Goal: Information Seeking & Learning: Learn about a topic

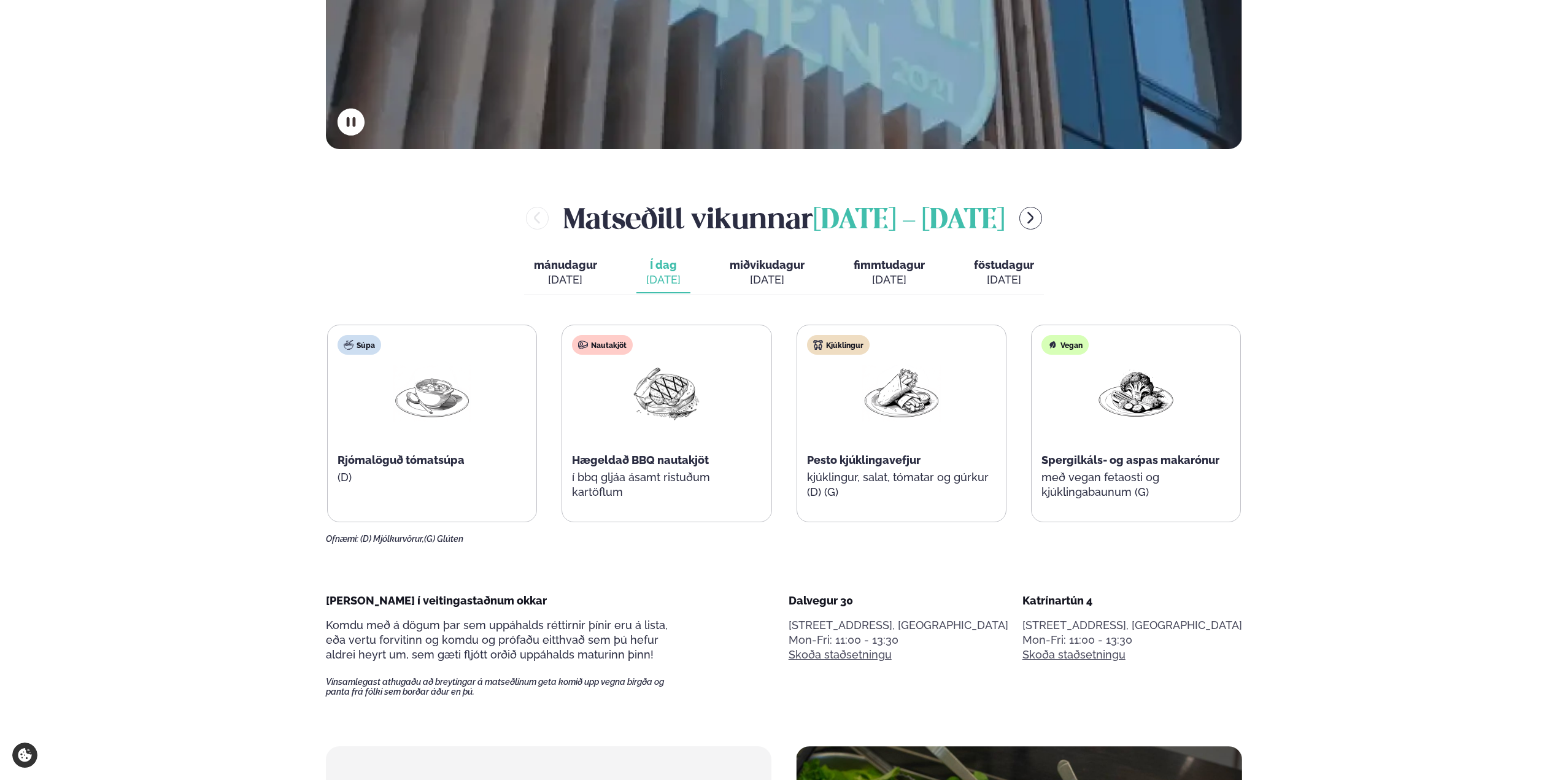
scroll to position [552, 0]
click at [764, 275] on div "[DATE]" at bounding box center [767, 280] width 75 height 15
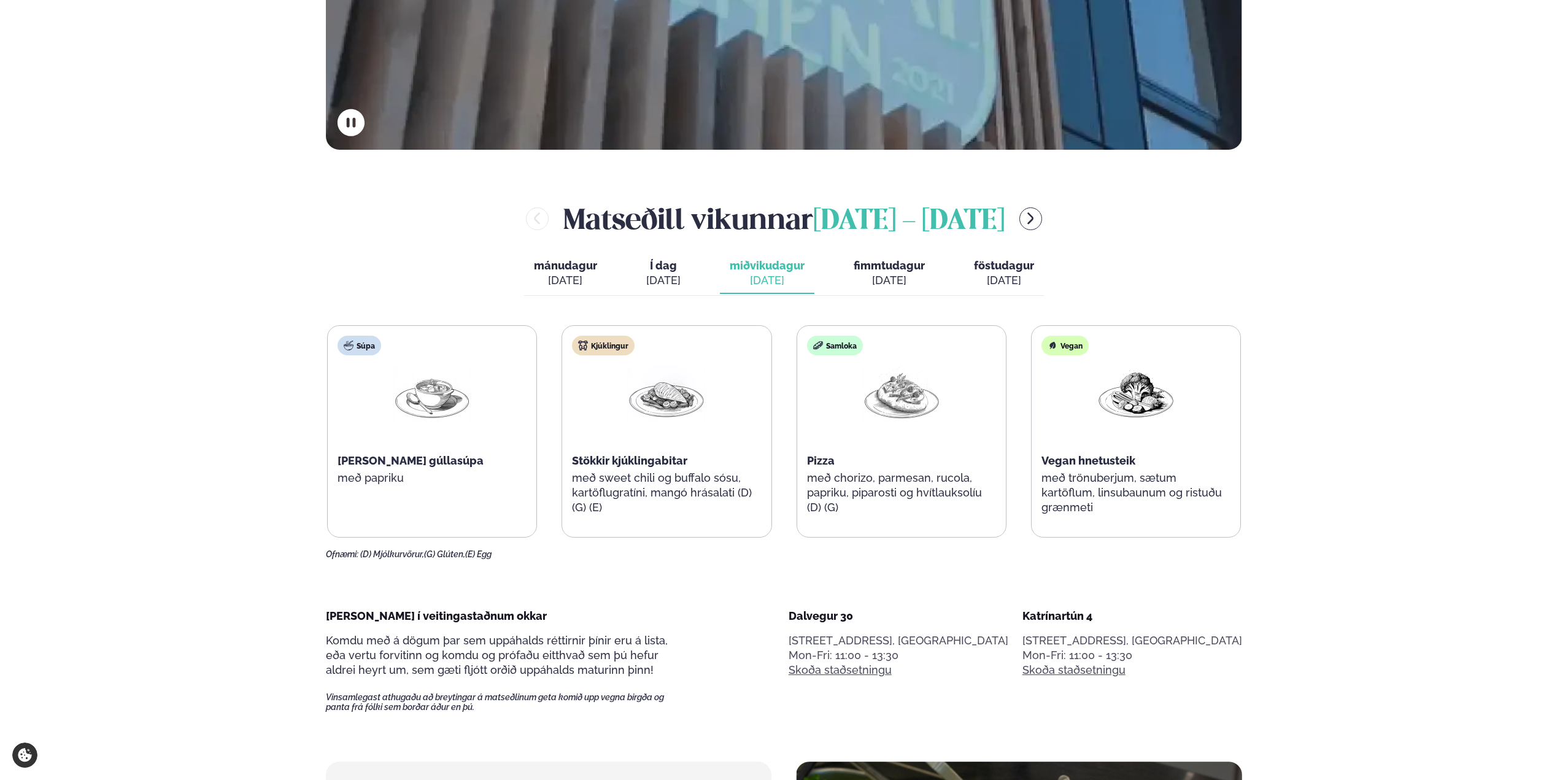
click at [880, 274] on div "[DATE]" at bounding box center [889, 280] width 71 height 15
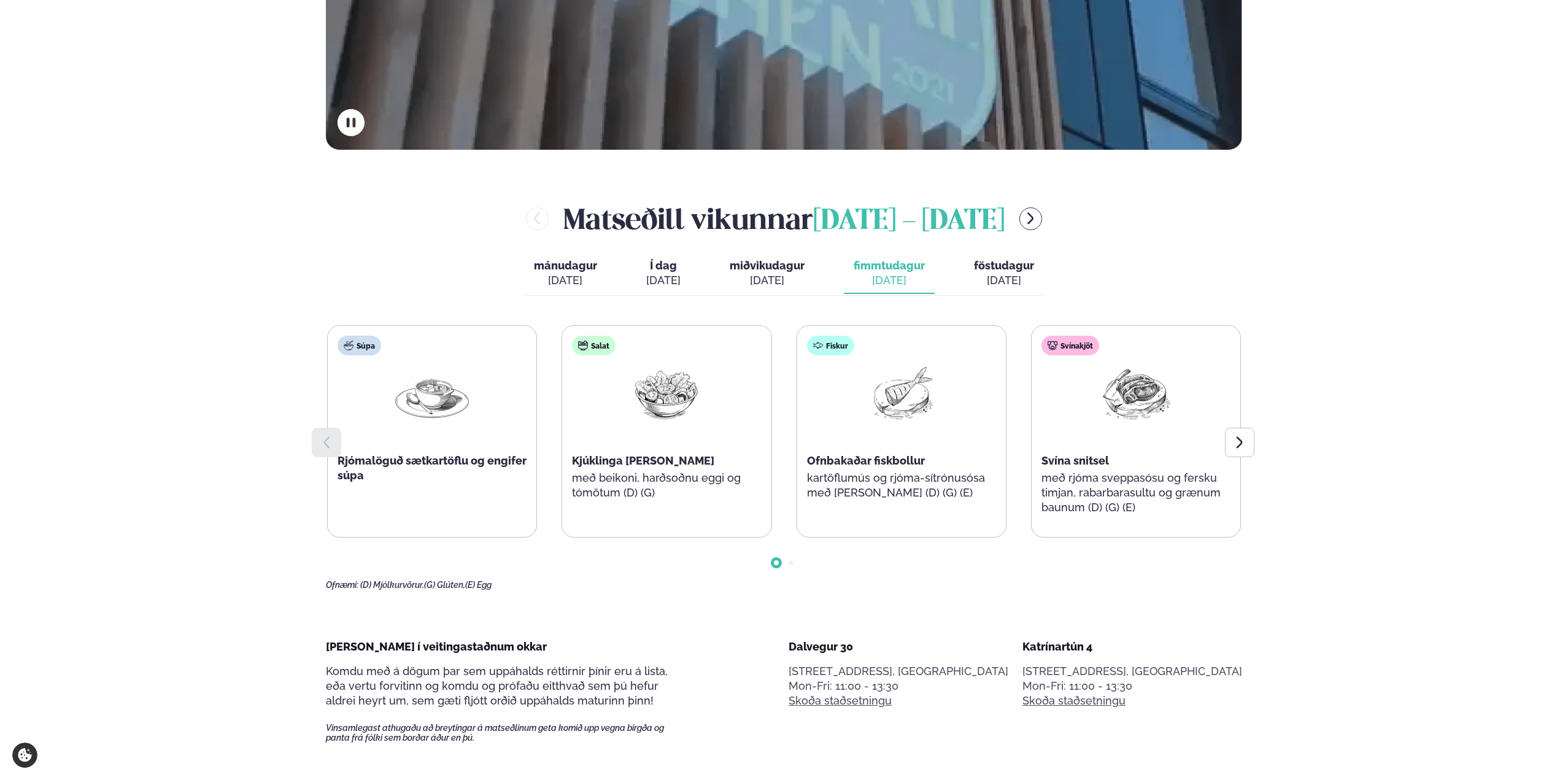
click at [1004, 274] on div "[DATE]" at bounding box center [1003, 280] width 60 height 15
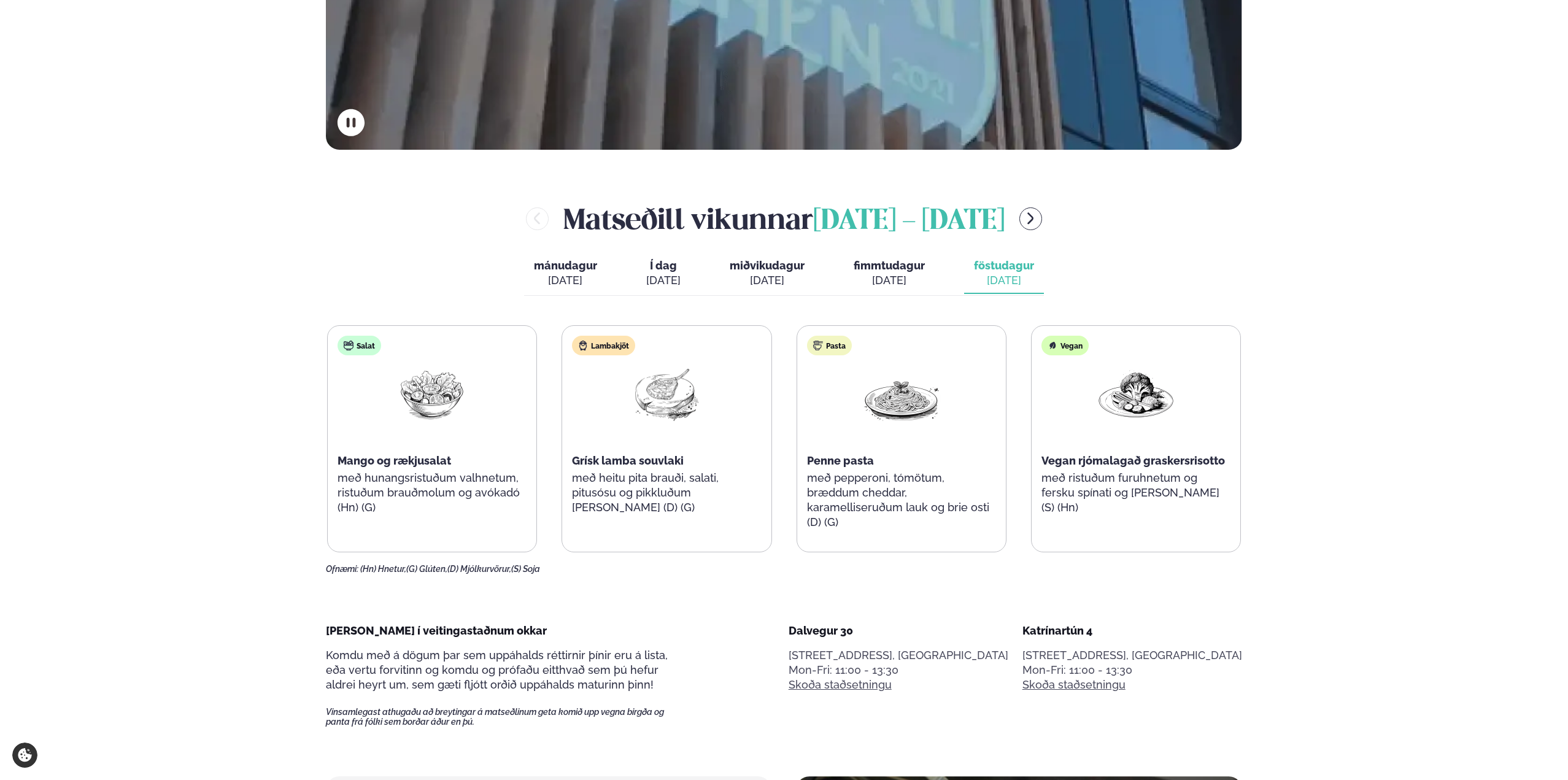
click at [668, 274] on div "[DATE]" at bounding box center [663, 280] width 35 height 15
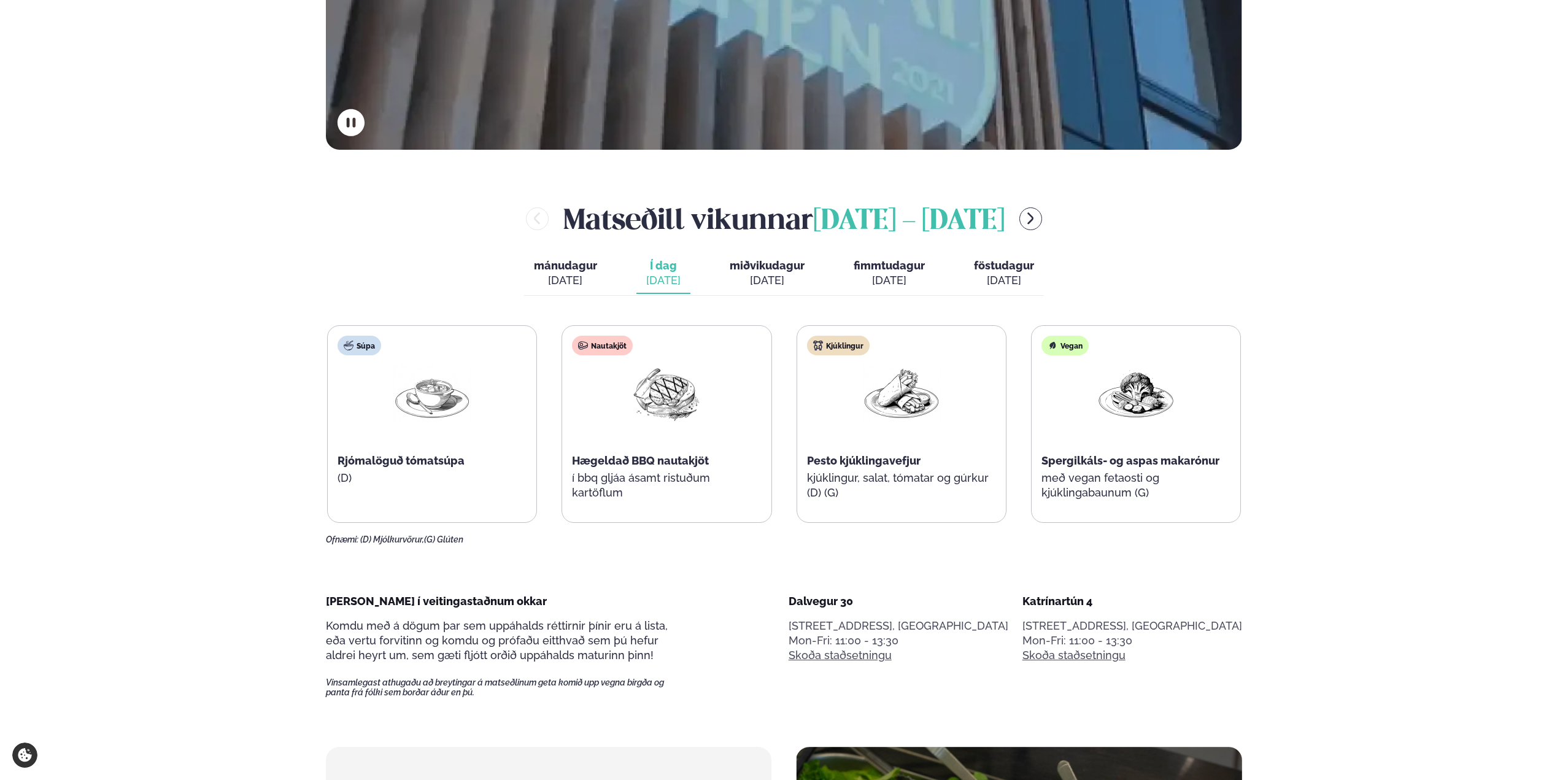
click at [575, 273] on div "[DATE]" at bounding box center [565, 280] width 63 height 15
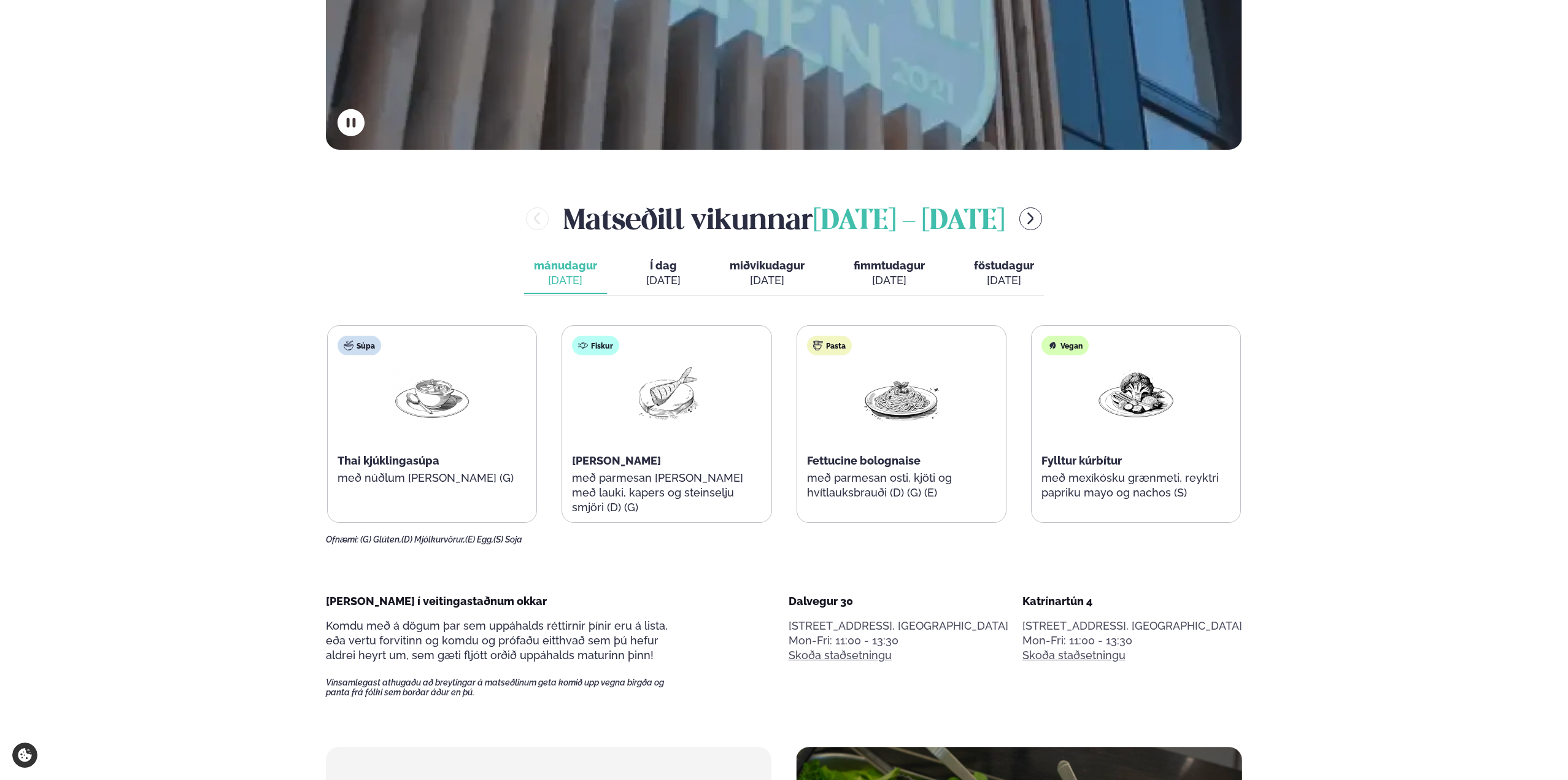
click at [669, 268] on span "Í dag" at bounding box center [663, 266] width 35 height 15
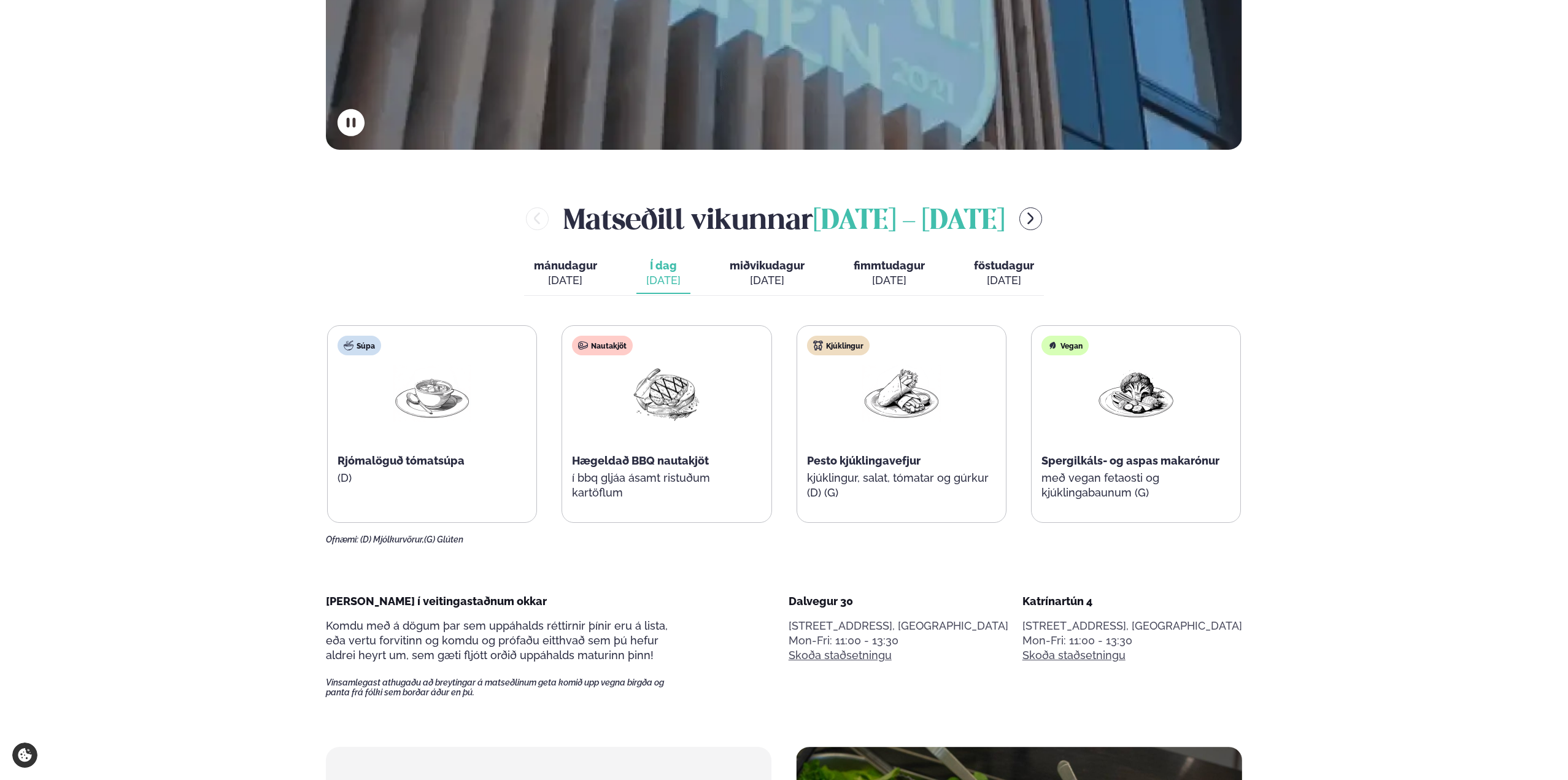
click at [778, 274] on div "[DATE]" at bounding box center [767, 280] width 75 height 15
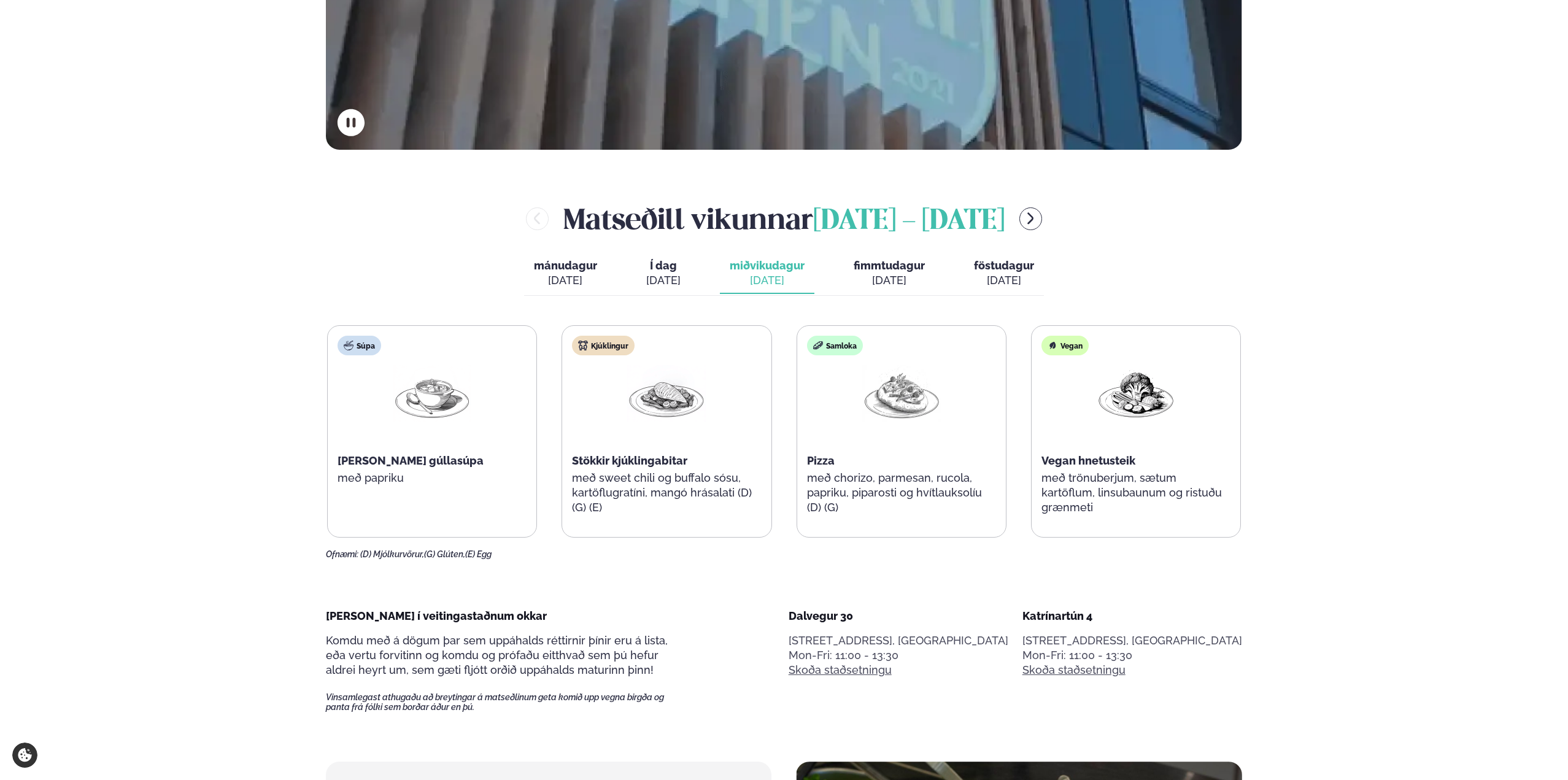
click at [906, 274] on div "[DATE]" at bounding box center [889, 280] width 71 height 15
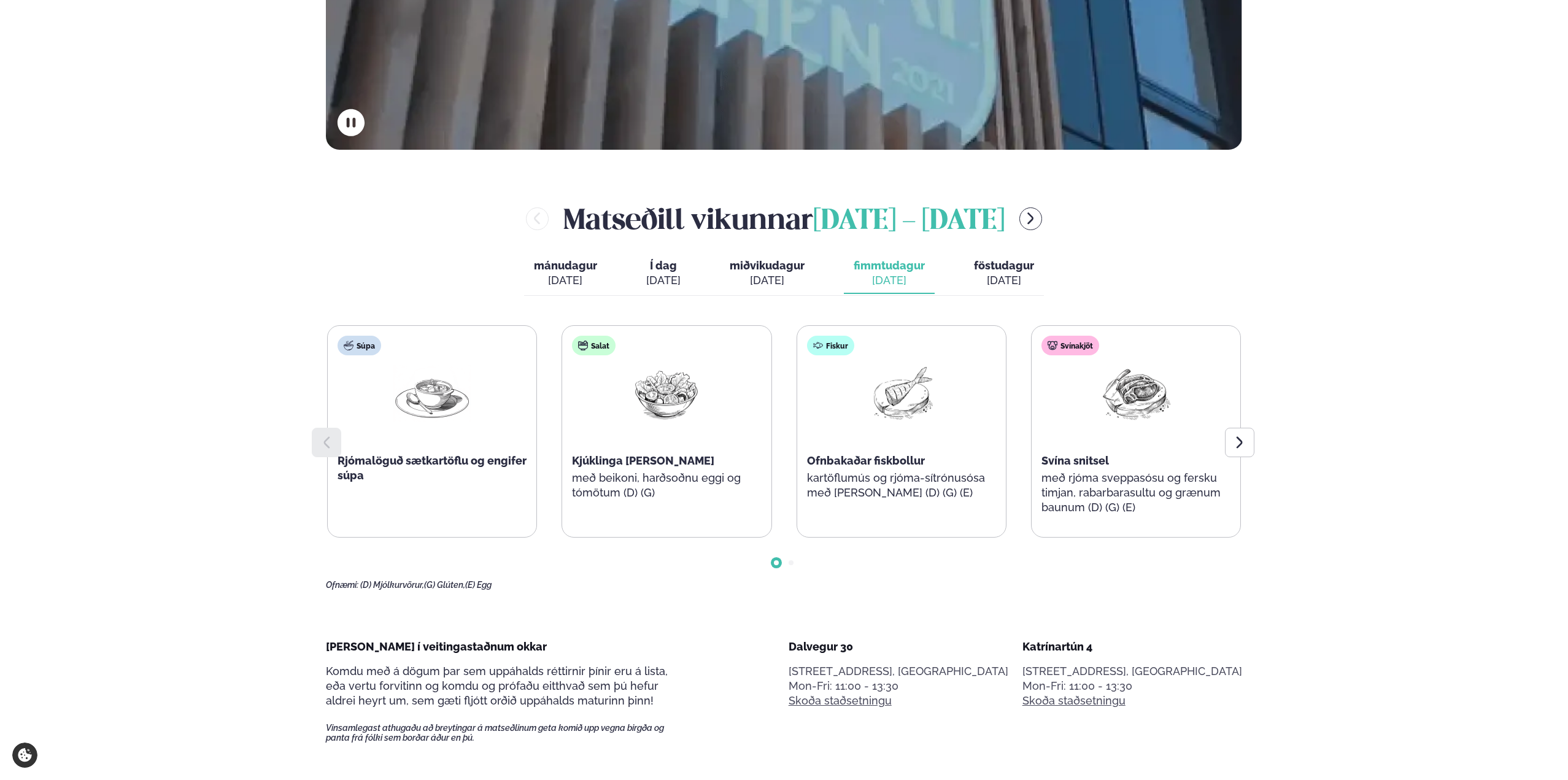
click at [742, 647] on div "[PERSON_NAME] í veitingastaðnum okkar Komdu með á dögum þar sem uppáhalds rétti…" at bounding box center [784, 691] width 916 height 104
click at [993, 282] on div "[DATE]" at bounding box center [1003, 280] width 60 height 15
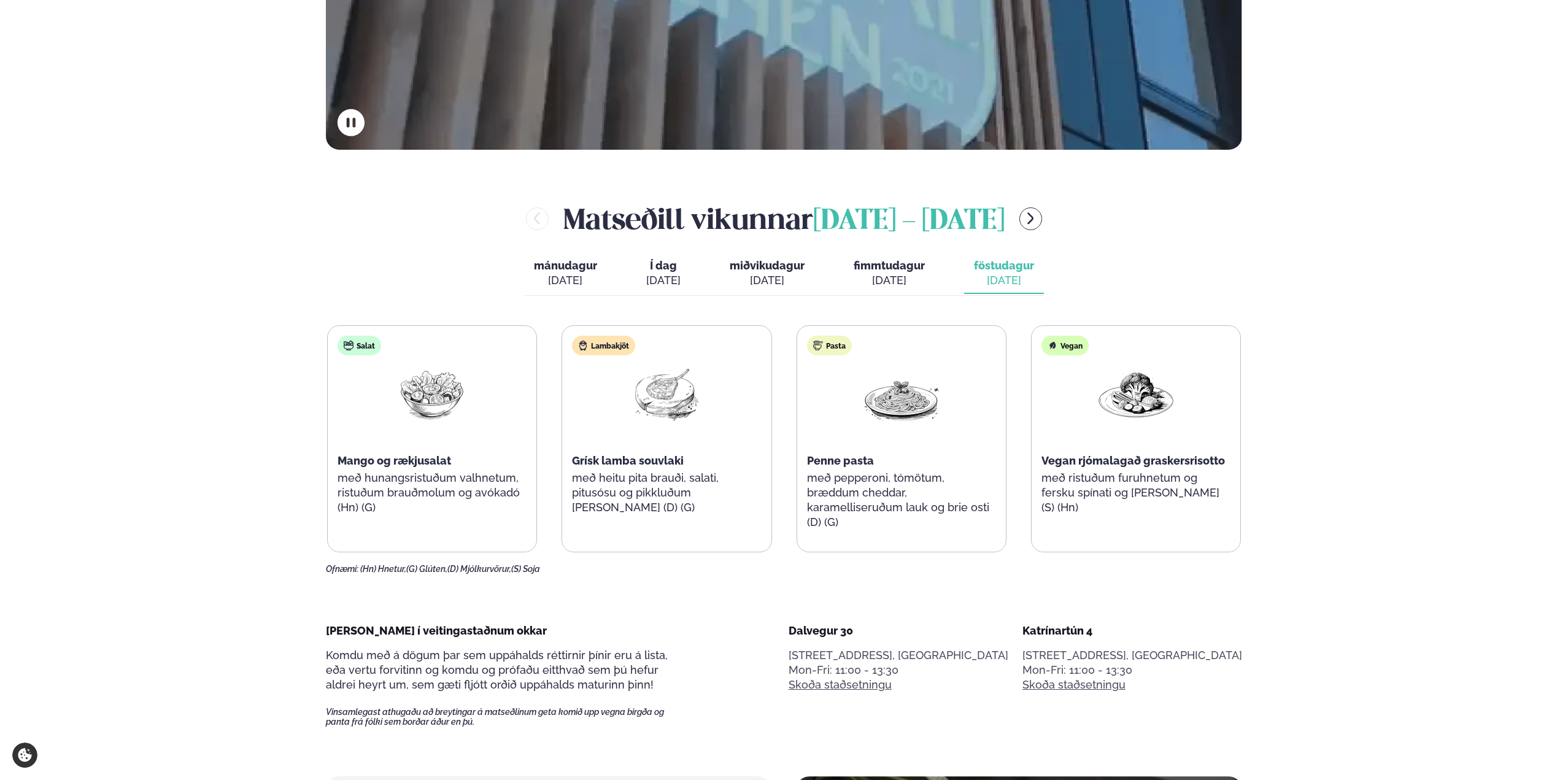
click at [902, 278] on div "[DATE]" at bounding box center [889, 280] width 71 height 15
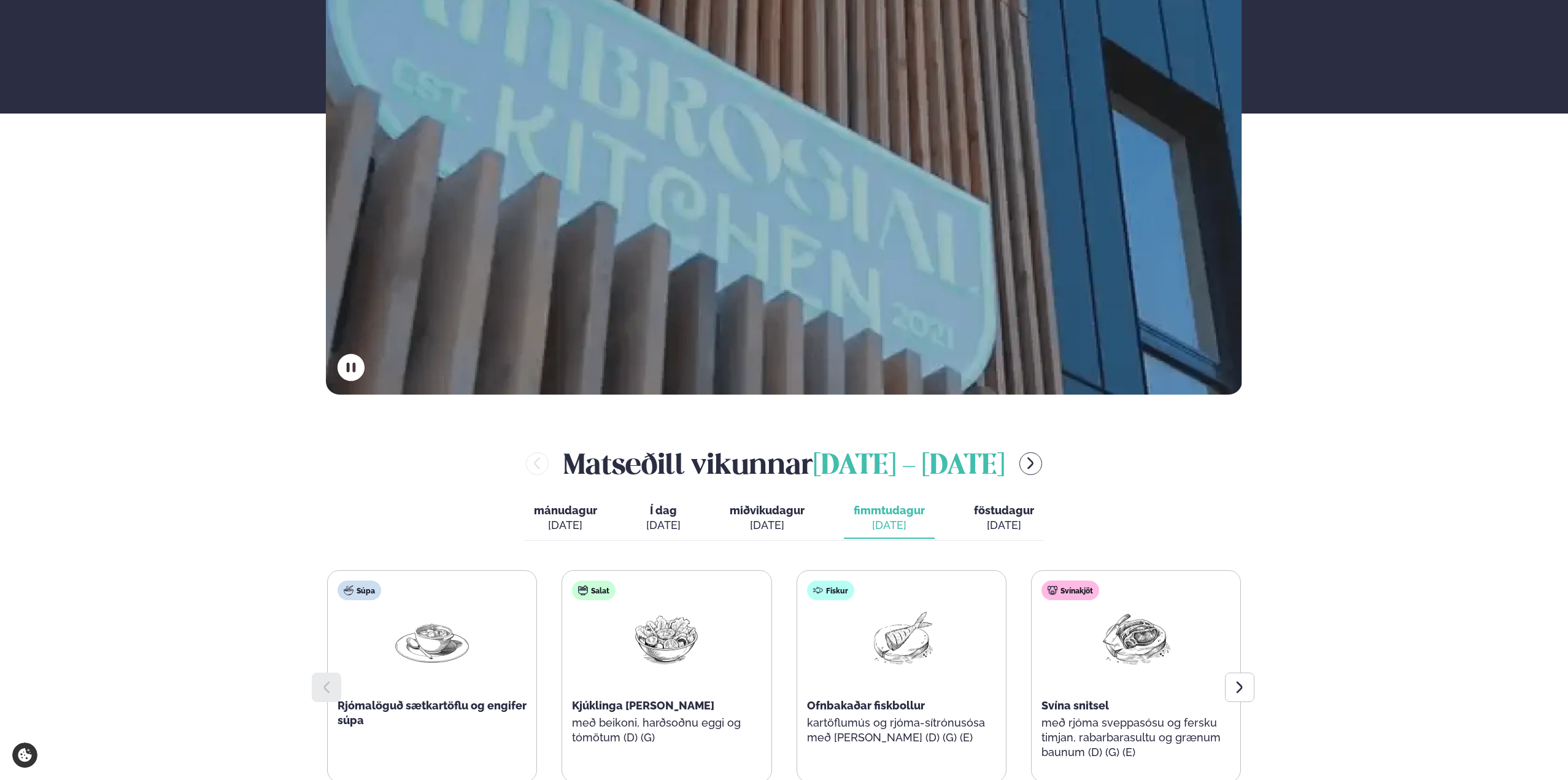
scroll to position [184, 0]
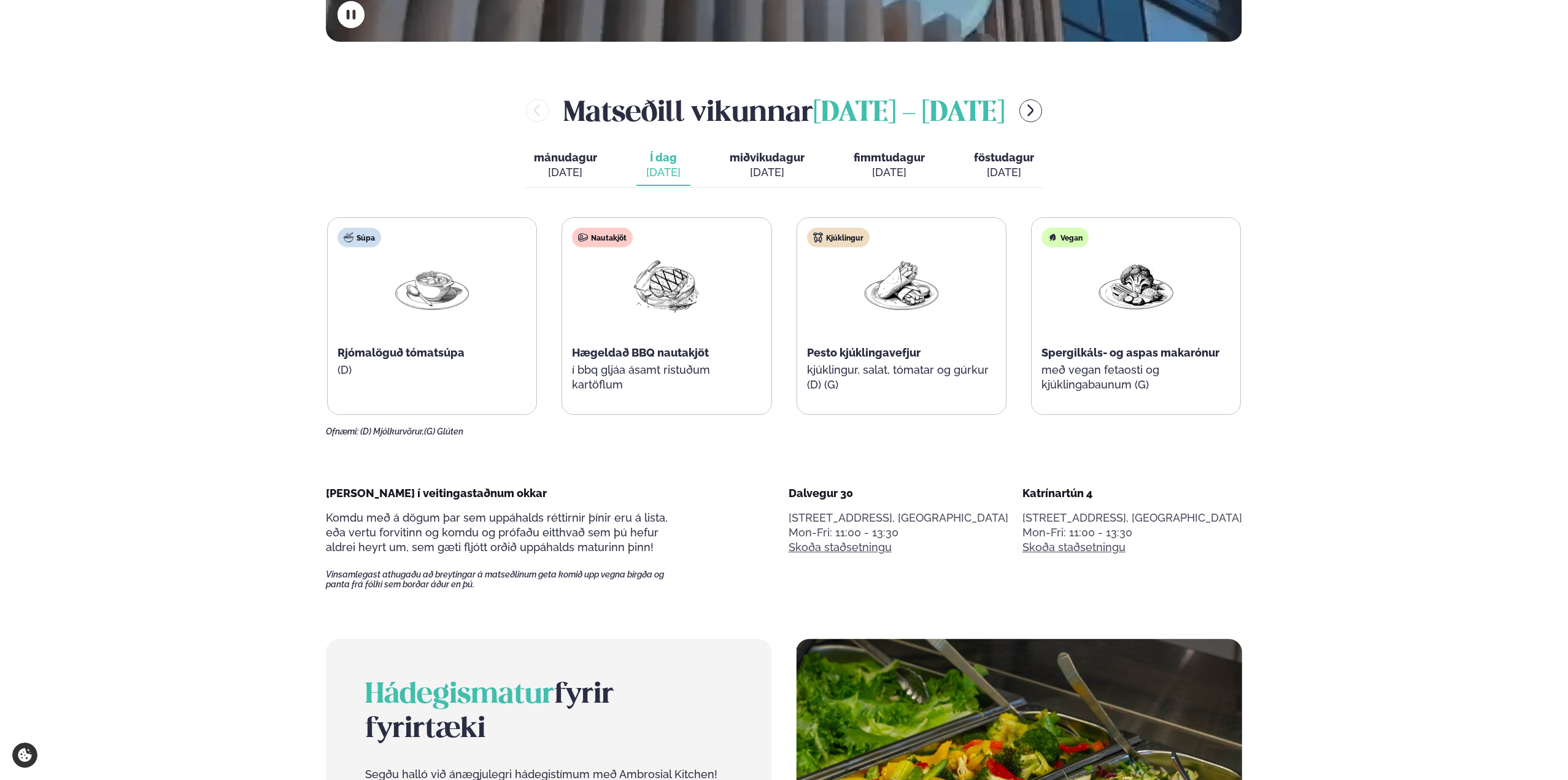
scroll to position [675, 0]
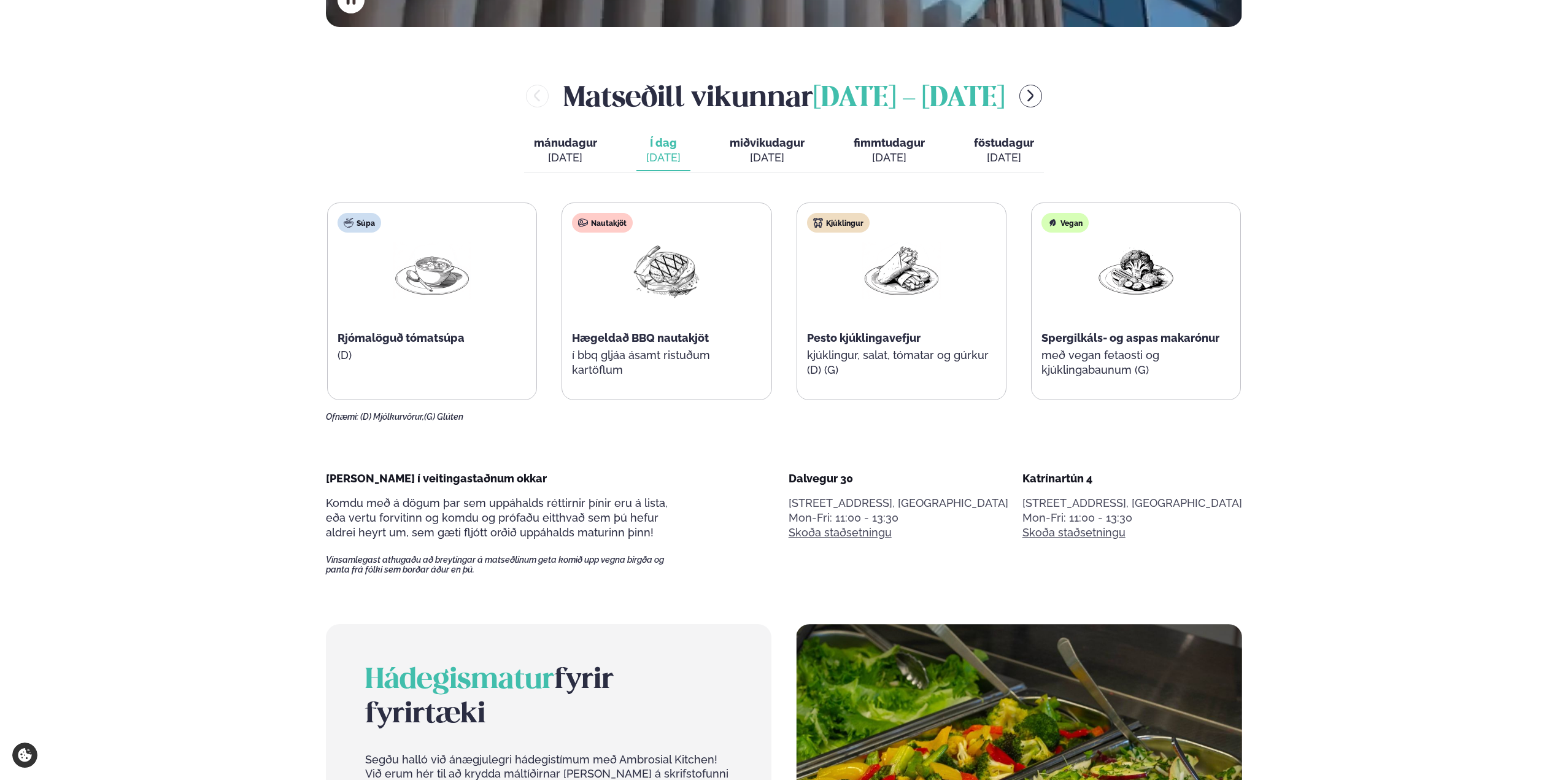
click at [1009, 146] on span "föstudagur" at bounding box center [1003, 143] width 60 height 13
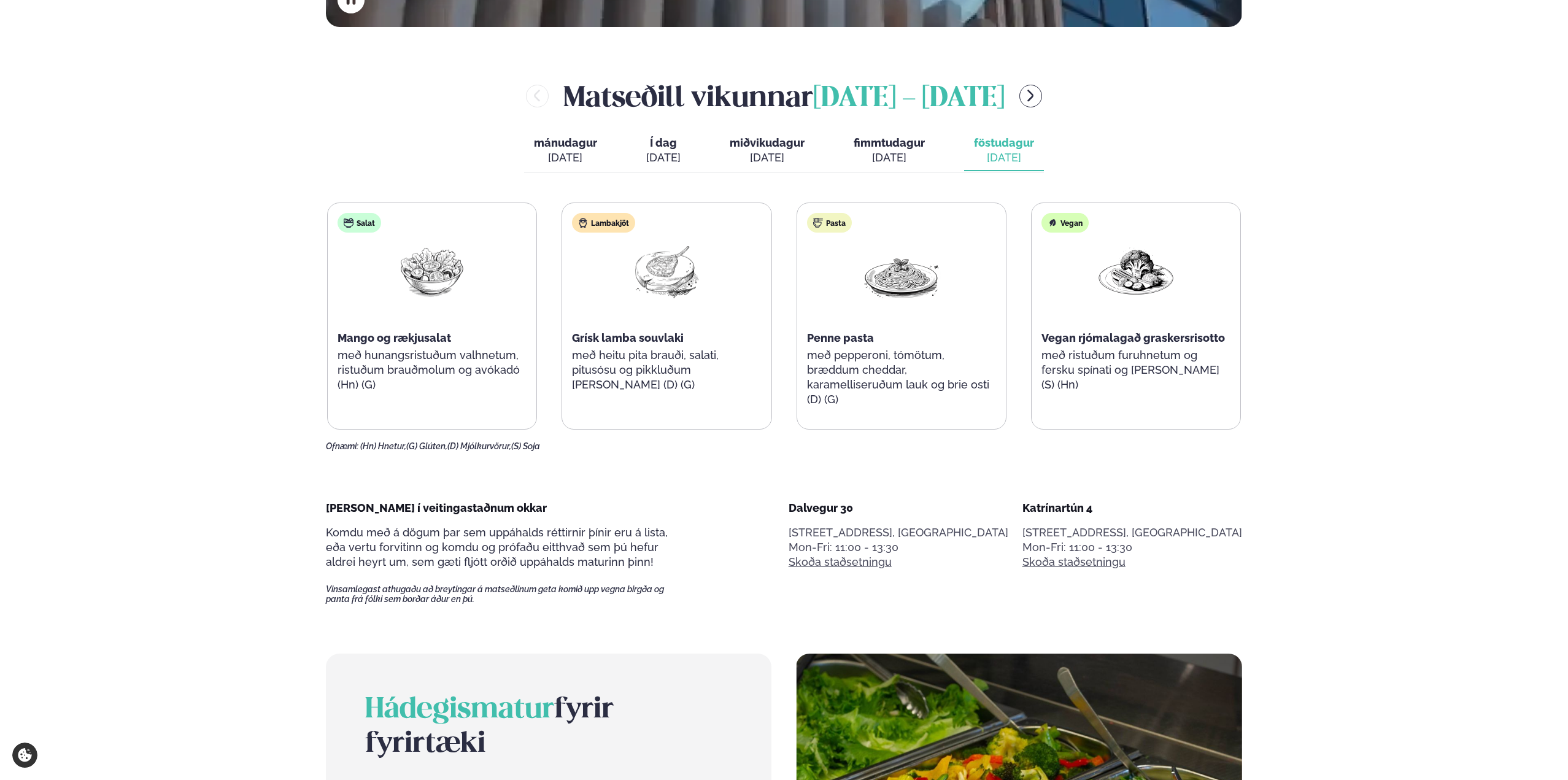
click at [890, 149] on span "fimmtudagur" at bounding box center [889, 143] width 71 height 13
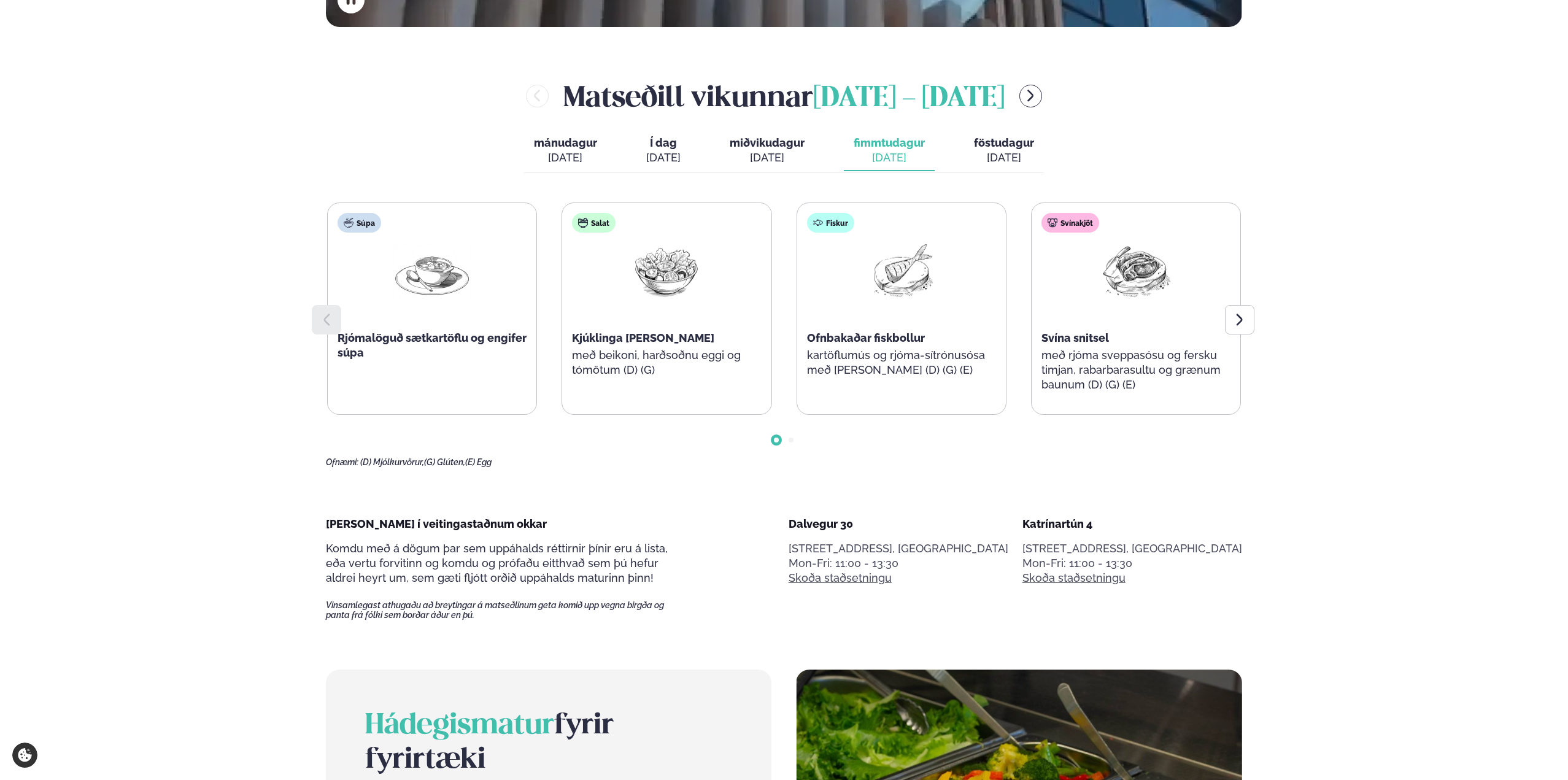
click at [1119, 153] on div "Matseðill vikunnar september 1 - 5 mánudagur mán. sep. 1 Í dag Í d. sep. 2 miðv…" at bounding box center [784, 272] width 916 height 392
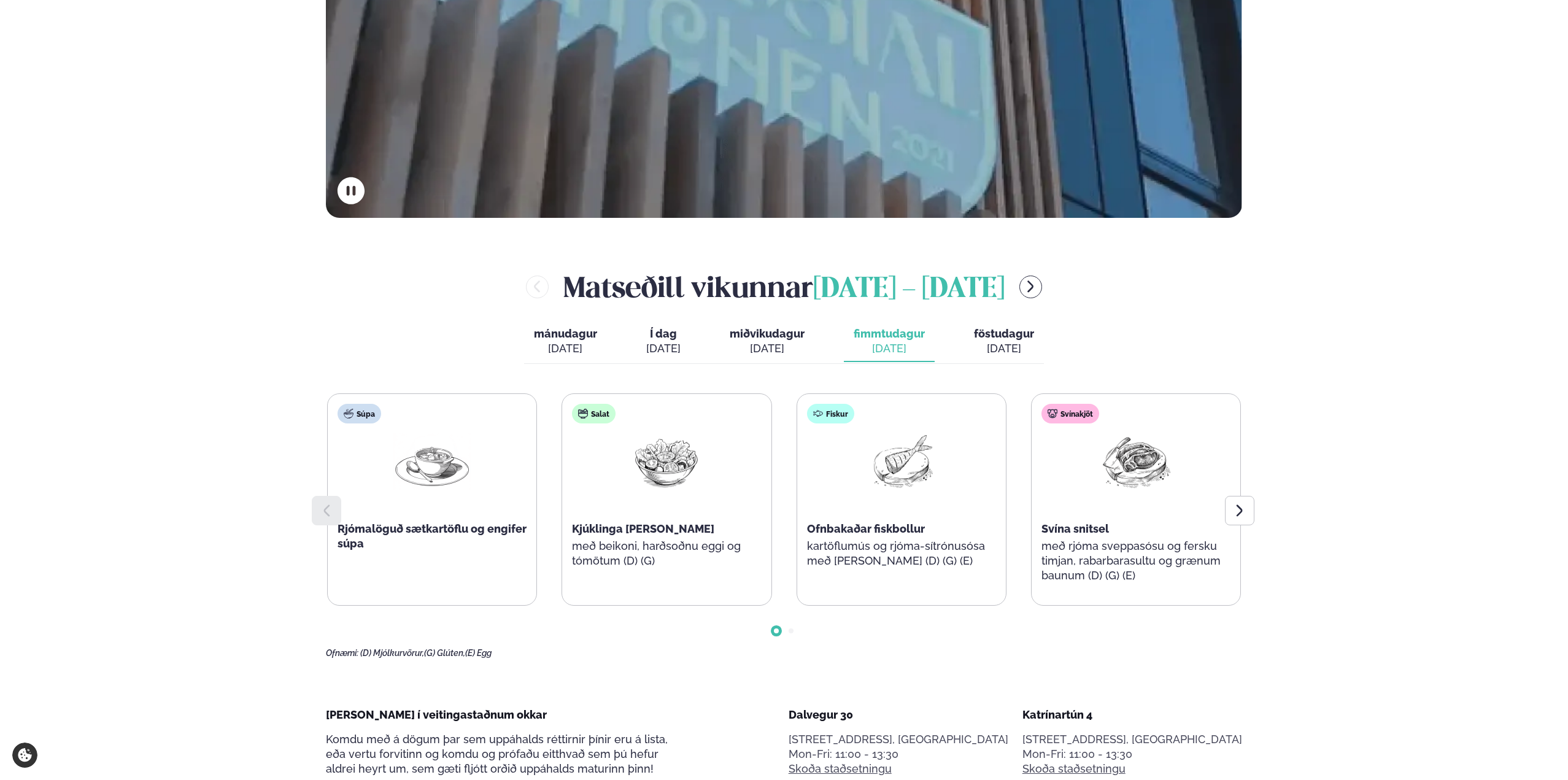
scroll to position [645, 0]
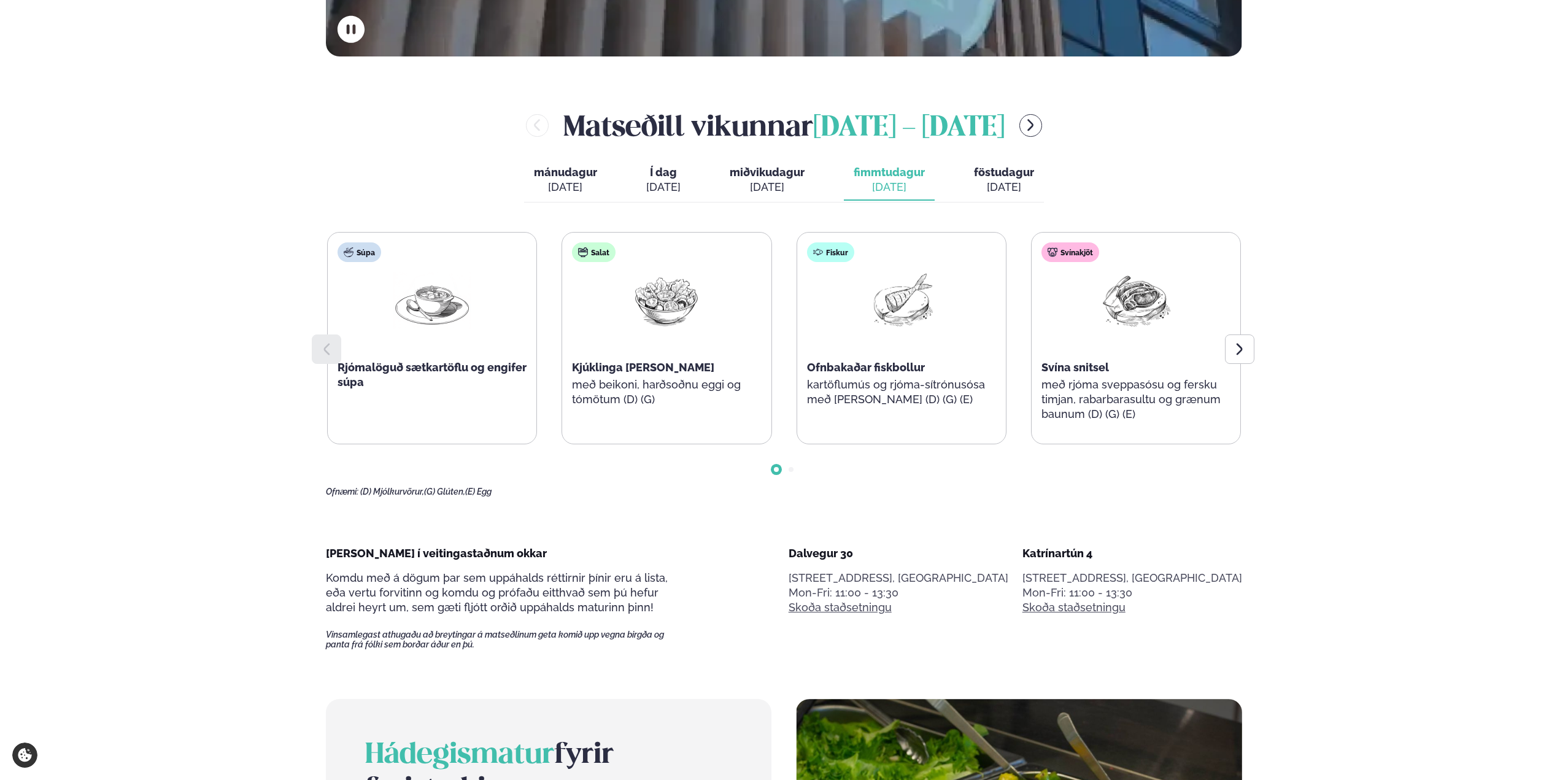
click at [657, 192] on div "[DATE]" at bounding box center [663, 187] width 35 height 15
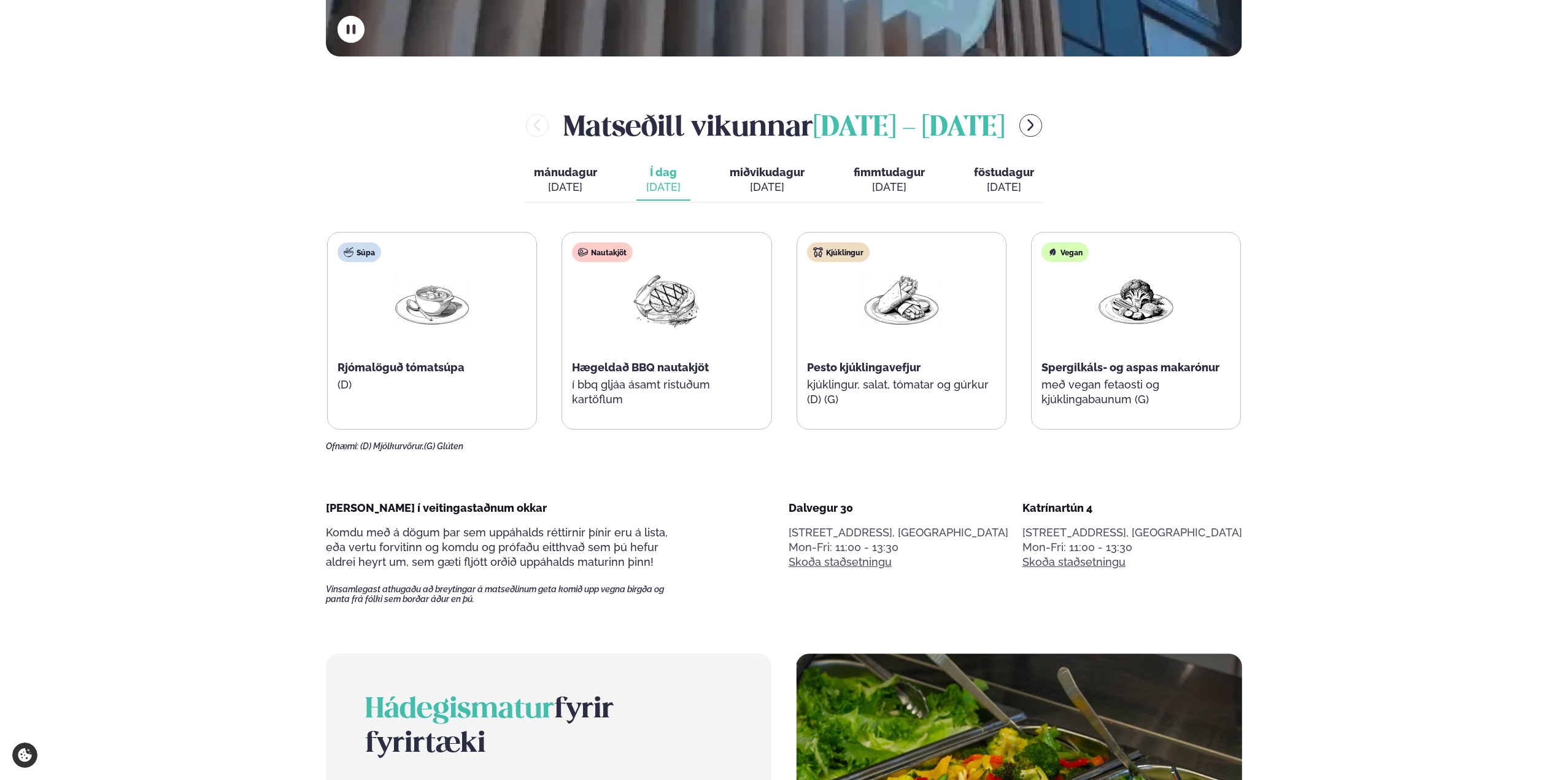
click at [759, 187] on div "[DATE]" at bounding box center [767, 187] width 75 height 15
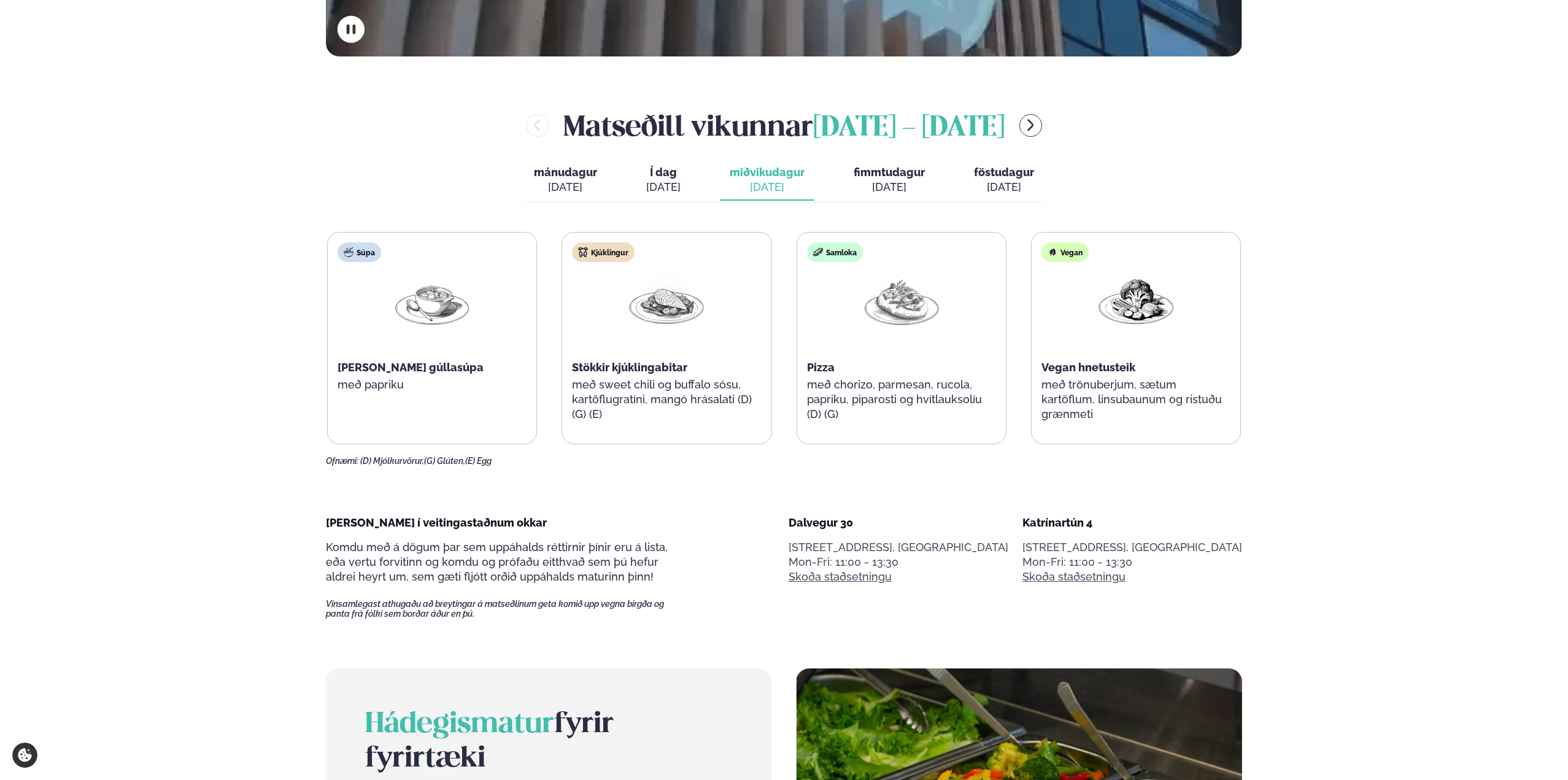
click at [867, 179] on button "fimmtudagur fim. [DATE]" at bounding box center [889, 181] width 91 height 41
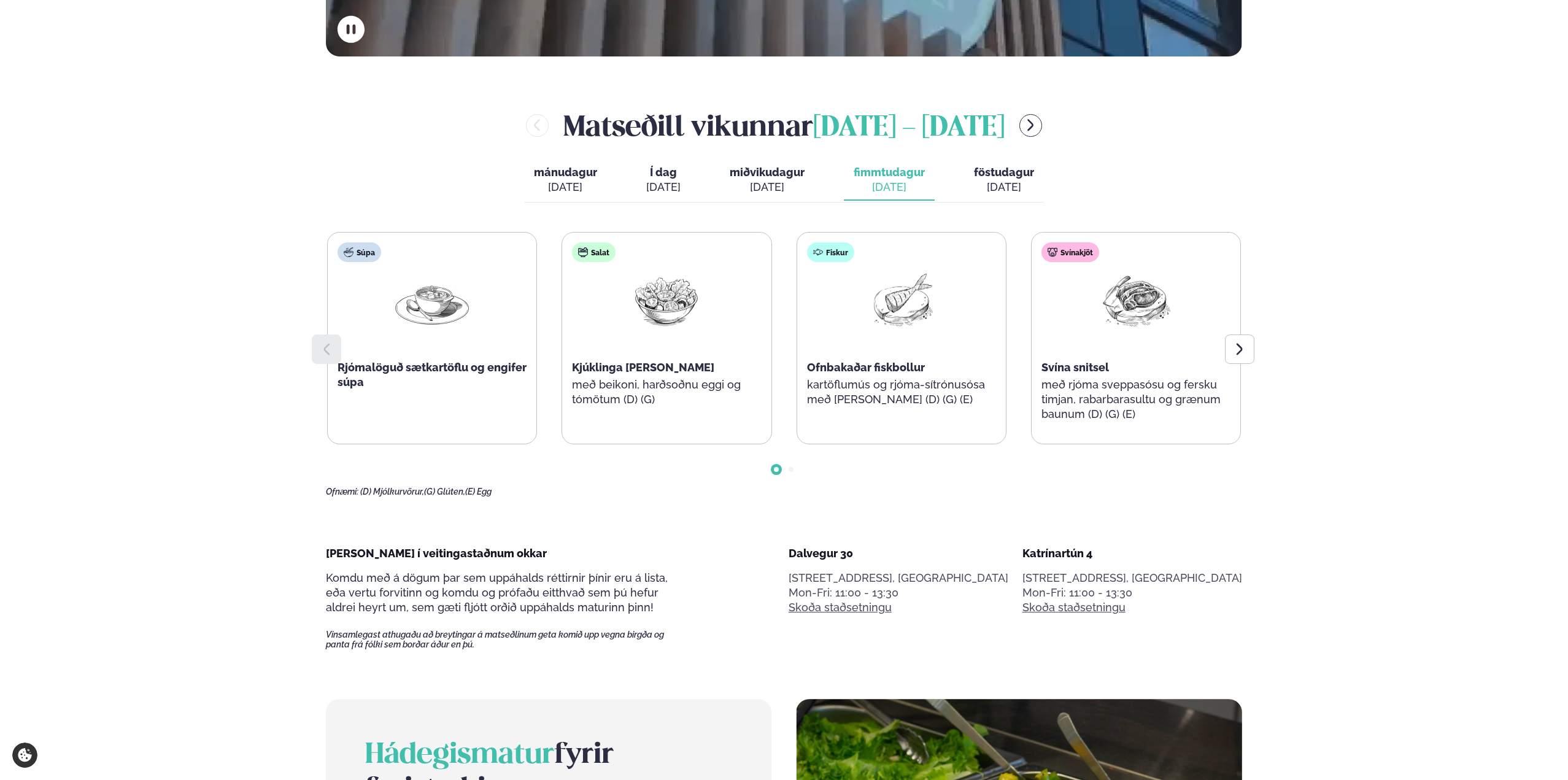
click at [1007, 178] on span "föstudagur" at bounding box center [1003, 172] width 60 height 13
